Goal: Go to known website: Access a specific website the user already knows

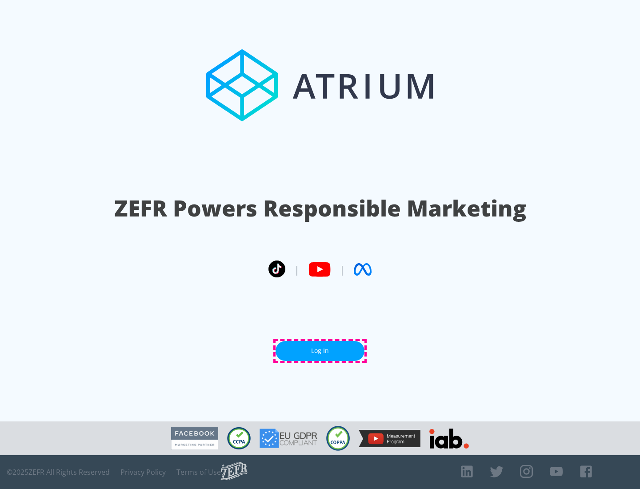
click at [320, 351] on link "Log In" at bounding box center [320, 351] width 89 height 20
